Goal: Subscribe to service/newsletter

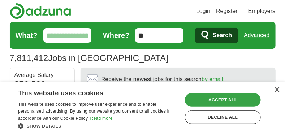
click at [215, 94] on div "Accept all" at bounding box center [223, 100] width 76 height 14
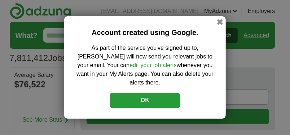
click at [150, 93] on button "OK" at bounding box center [145, 100] width 70 height 15
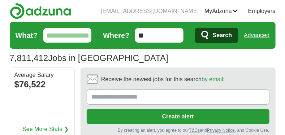
drag, startPoint x: 104, startPoint y: 100, endPoint x: 97, endPoint y: 97, distance: 7.3
click at [97, 97] on input "Receive the newest jobs for this search by email :" at bounding box center [178, 96] width 183 height 15
type input "**********"
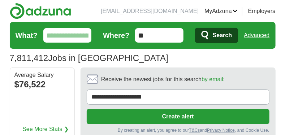
click at [158, 114] on button "Create alert" at bounding box center [178, 116] width 183 height 15
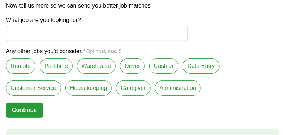
click at [135, 86] on label "Caregiver" at bounding box center [133, 87] width 34 height 15
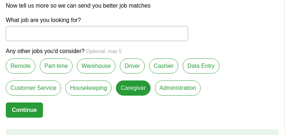
click at [100, 68] on label "Warehouse" at bounding box center [96, 65] width 39 height 15
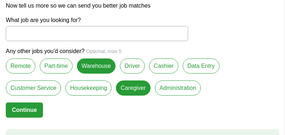
click at [32, 88] on label "Customer Service" at bounding box center [33, 87] width 55 height 15
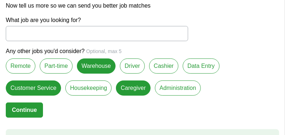
click at [86, 84] on label "Housekeeping" at bounding box center [88, 87] width 46 height 15
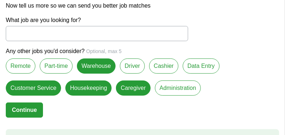
click at [40, 85] on label "Customer Service" at bounding box center [33, 87] width 55 height 15
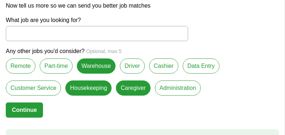
click at [33, 105] on button "Continue" at bounding box center [24, 109] width 37 height 15
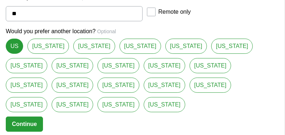
click at [41, 54] on link "[US_STATE]" at bounding box center [47, 46] width 41 height 15
type input "**********"
select select "*"
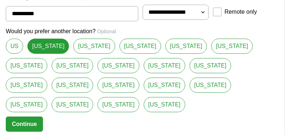
click at [25, 117] on button "Continue" at bounding box center [24, 124] width 37 height 15
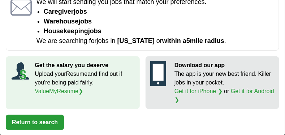
scroll to position [43, 0]
click at [25, 116] on button "Return to search" at bounding box center [35, 122] width 58 height 15
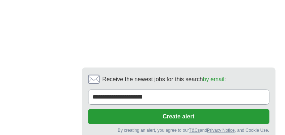
scroll to position [1747, 0]
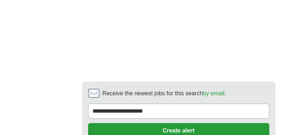
click at [172, 123] on button "Create alert" at bounding box center [178, 130] width 181 height 15
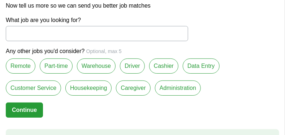
click at [99, 73] on label "Warehouse" at bounding box center [96, 65] width 39 height 15
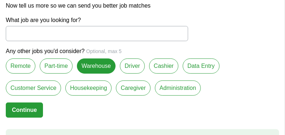
click at [88, 89] on label "Housekeeping" at bounding box center [88, 87] width 46 height 15
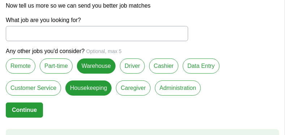
click at [132, 93] on label "Caregiver" at bounding box center [133, 87] width 34 height 15
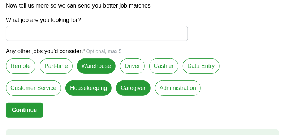
click at [22, 108] on button "Continue" at bounding box center [24, 109] width 37 height 15
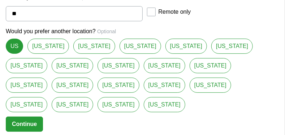
click at [42, 54] on link "[US_STATE]" at bounding box center [47, 46] width 41 height 15
type input "**********"
select select "*"
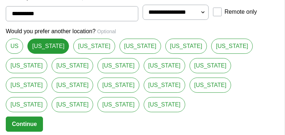
click at [43, 117] on button "Continue" at bounding box center [24, 124] width 37 height 15
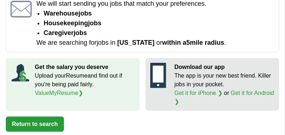
scroll to position [16, 0]
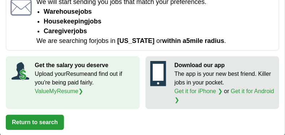
click at [159, 71] on icon at bounding box center [158, 72] width 11 height 17
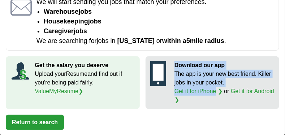
drag, startPoint x: 159, startPoint y: 71, endPoint x: 199, endPoint y: 91, distance: 44.7
click at [199, 91] on div "Download our app The app is your new best friend. Killer jobs in your pocket. G…" at bounding box center [212, 82] width 134 height 53
click at [250, 88] on link "Get it for Android ❯" at bounding box center [224, 95] width 100 height 15
click at [254, 90] on link "Get it for Android ❯" at bounding box center [224, 95] width 100 height 15
